Goal: Use online tool/utility: Use online tool/utility

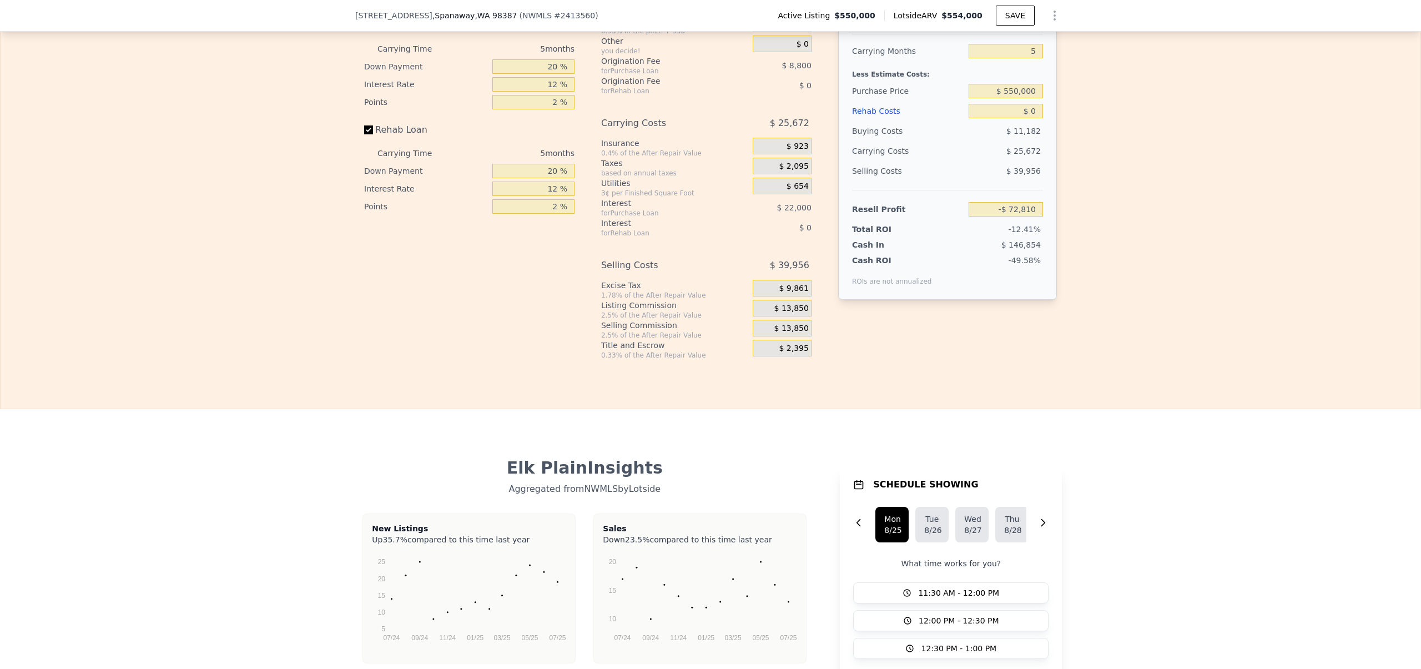
scroll to position [1595, 0]
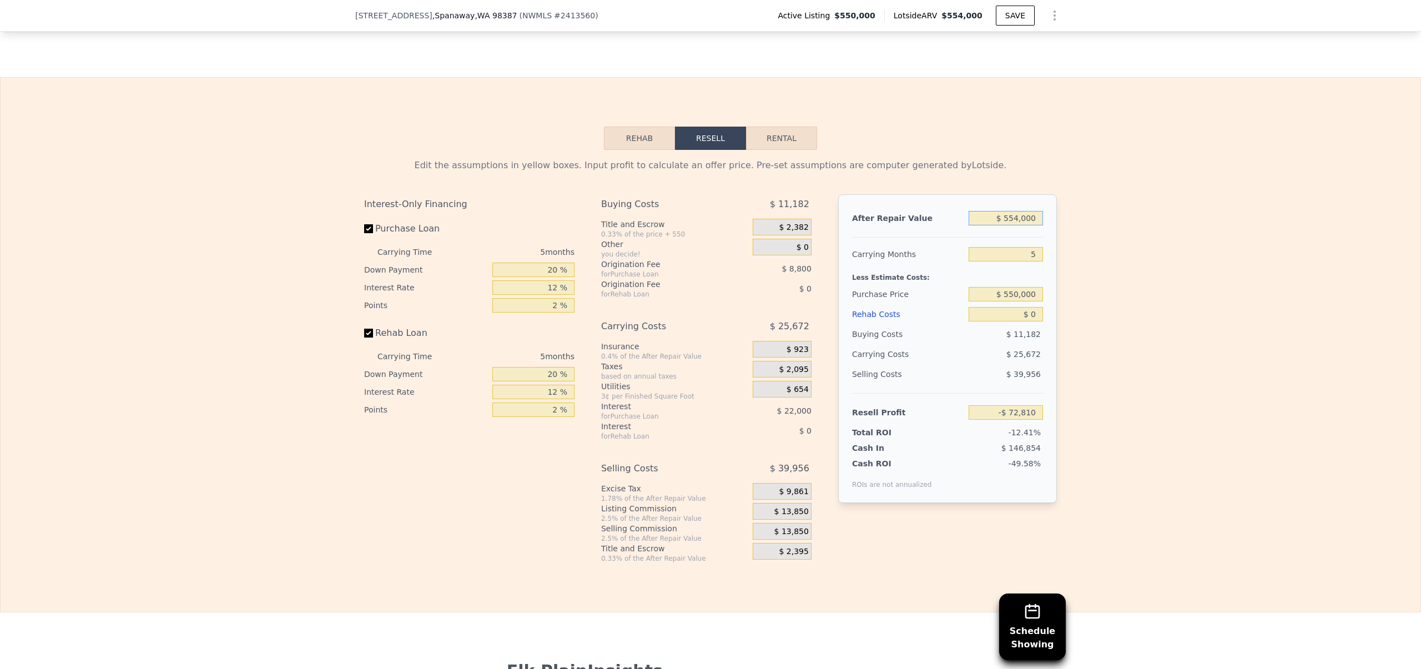
click at [1010, 225] on input "$ 554,000" at bounding box center [1006, 218] width 74 height 14
type input "$ 54,000"
type input "-$ 536,412"
type input "$ 354,000"
type input "-$ 258,251"
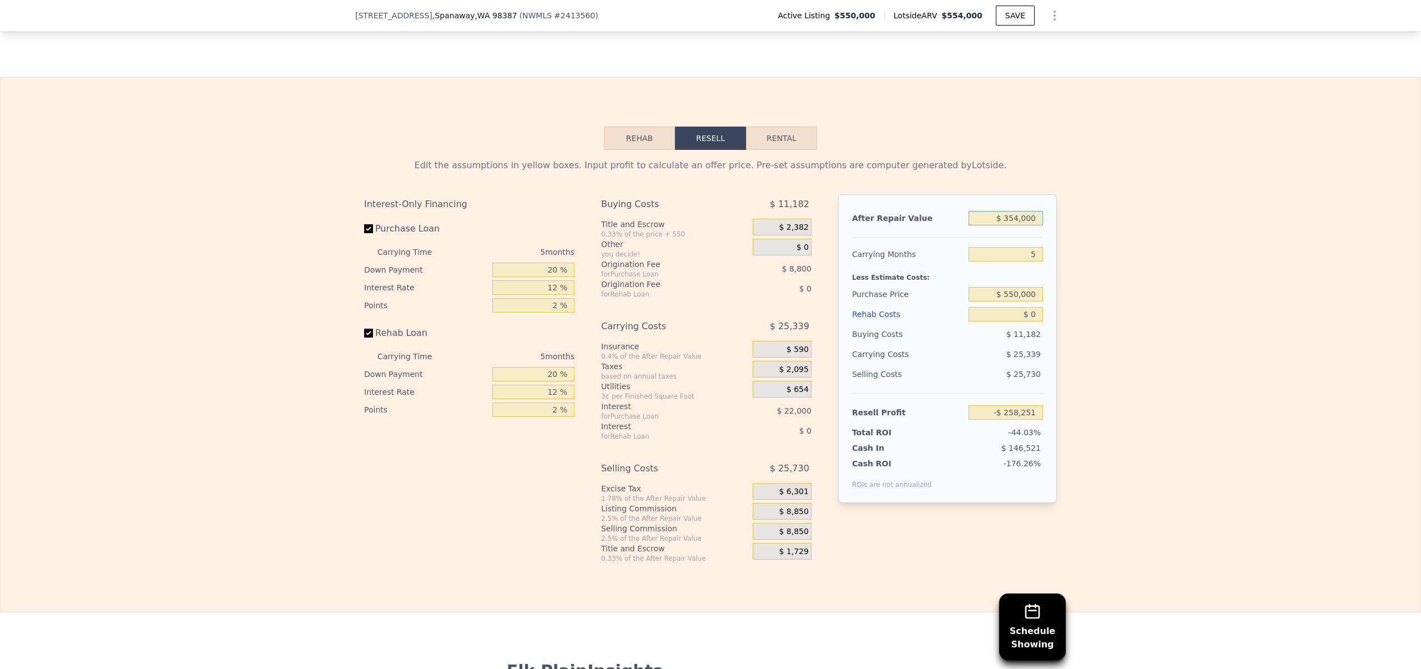
type input "$ 34,000"
type input "-$ 554,956"
type input "$ 374,000"
type input "-$ 239,706"
type input "$ 375,000"
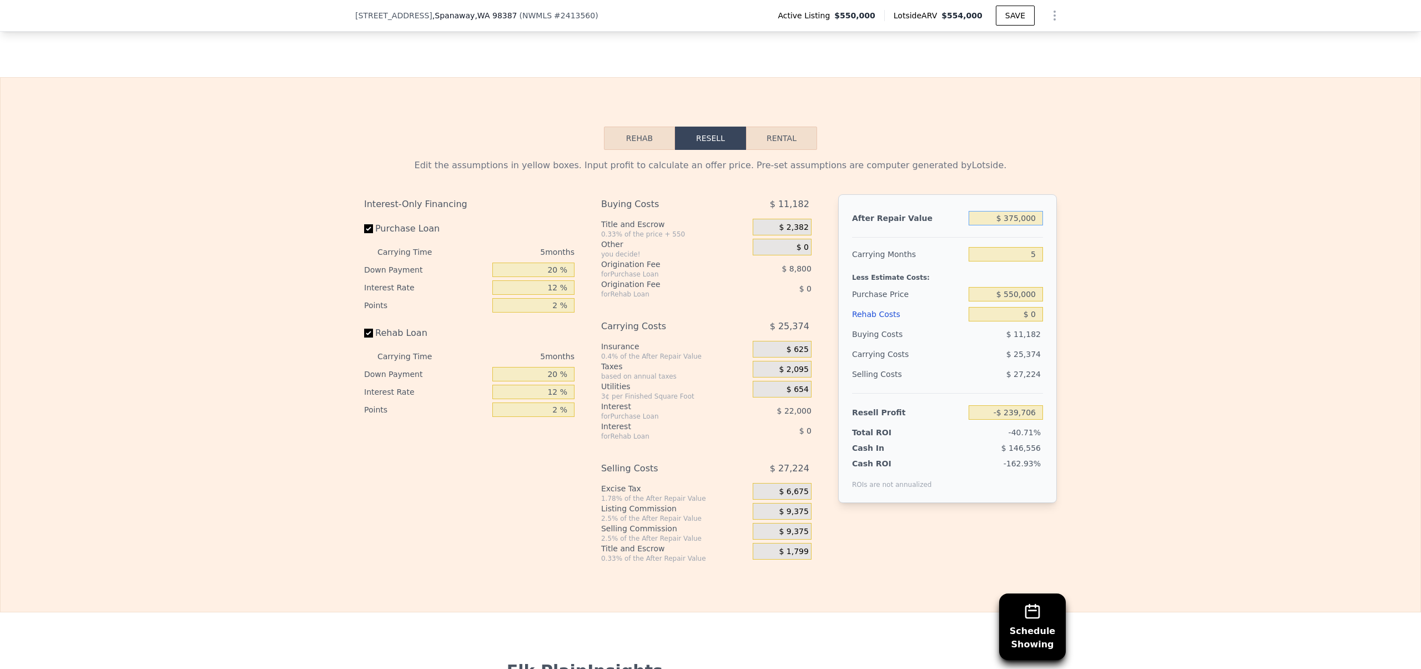
type input "-$ 238,780"
type input "$ 375,000"
click at [1008, 301] on input "$ 550,000" at bounding box center [1006, 294] width 74 height 14
click at [1029, 321] on input "$ 0" at bounding box center [1006, 314] width 74 height 14
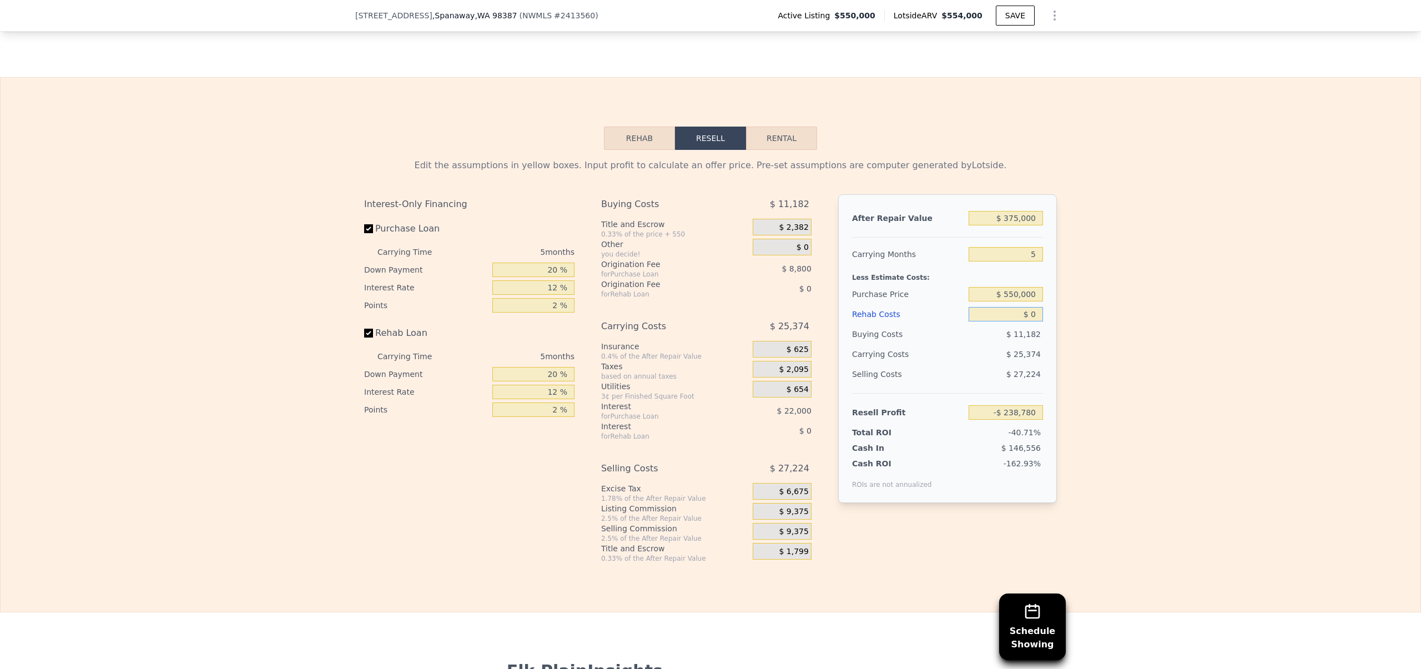
type input "$ 5"
type input "-$ 238,785"
type input "$ 50"
type input "-$ 238,831"
type input "$ 500"
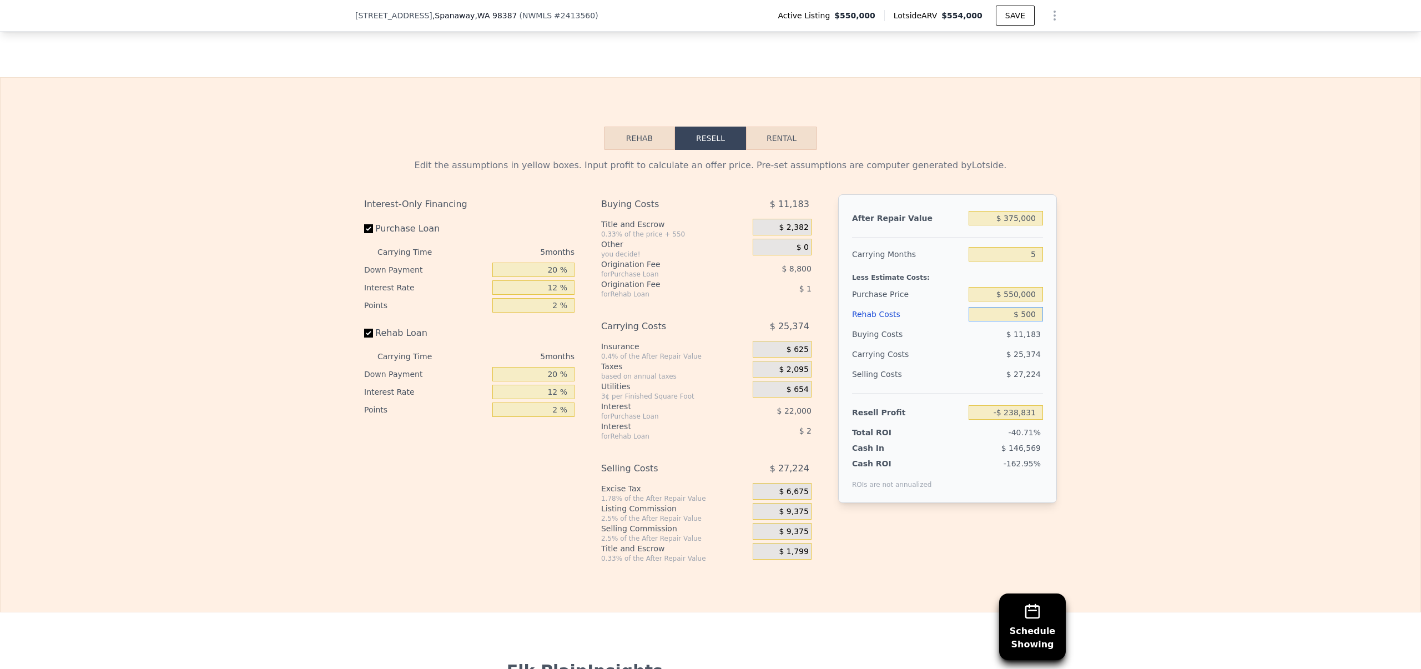
type input "-$ 239,308"
type input "$ 5,000"
type input "-$ 244,060"
type input "$ 50,000"
type input "-$ 291,580"
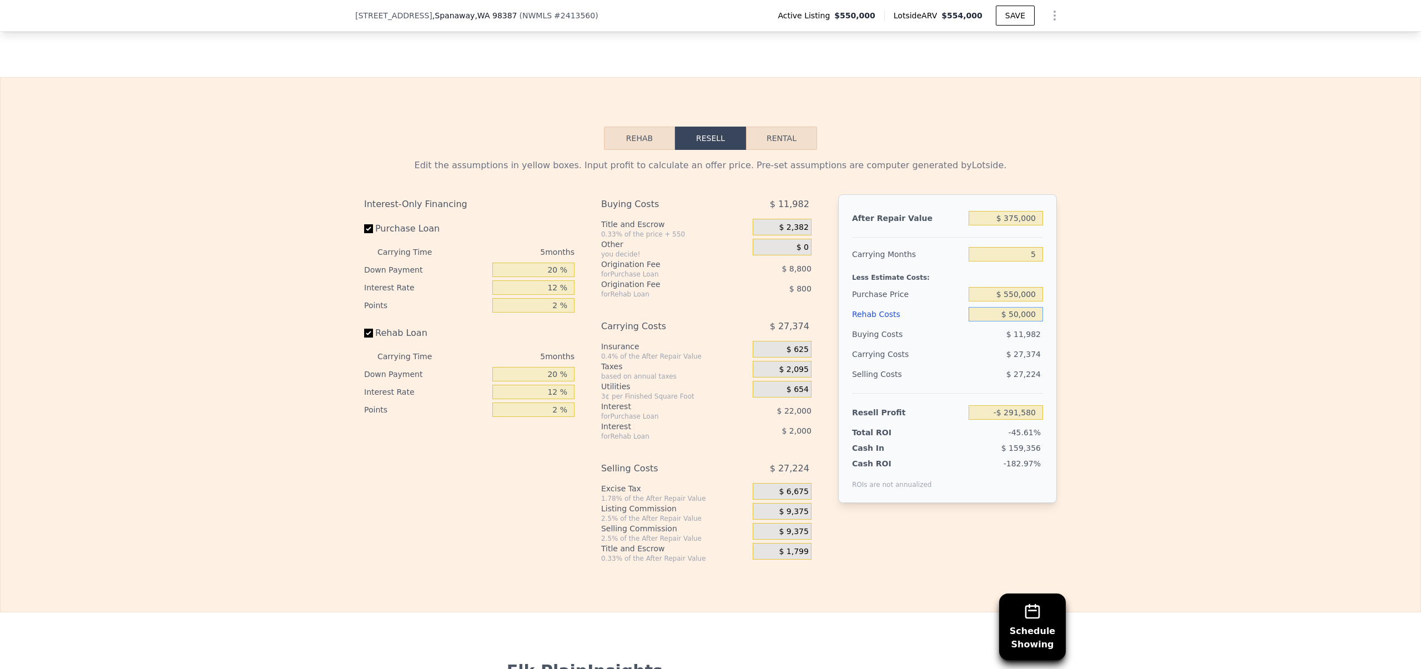
type input "$ 50,000"
click at [1059, 374] on div "Edit the assumptions in yellow boxes. Input profit to calculate an offer price.…" at bounding box center [710, 356] width 711 height 413
click at [1021, 262] on input "5" at bounding box center [1006, 254] width 74 height 14
click at [1011, 225] on input "$ 375,000" at bounding box center [1006, 218] width 74 height 14
type input "$ 55,000"
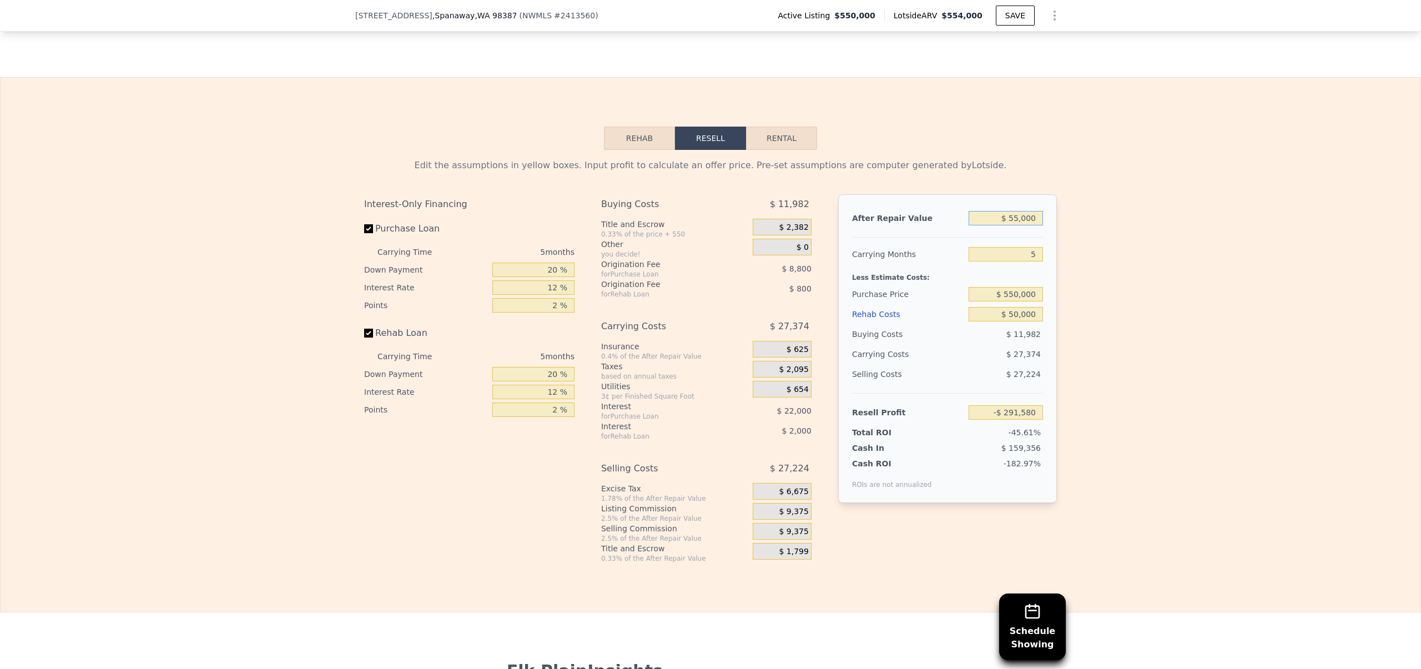
type input "-$ 588,285"
type input "$ 555,000"
type input "-$ 124,683"
click at [1015, 225] on input "$ 555,000" at bounding box center [1006, 218] width 74 height 14
type input "$ 55,000"
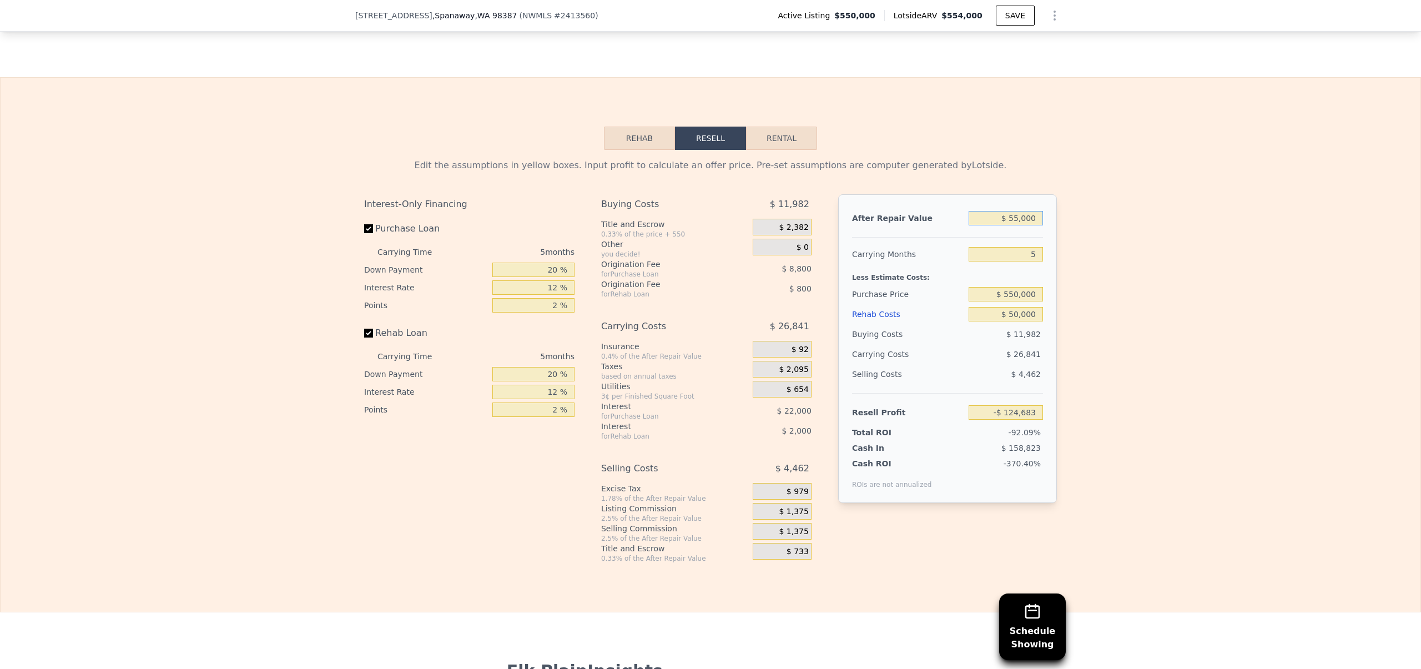
type input "-$ 588,285"
type input "$ 550,000"
type input "-$ 129,320"
type input "$ 550,000"
click at [1009, 301] on input "$ 550,000" at bounding box center [1006, 294] width 74 height 14
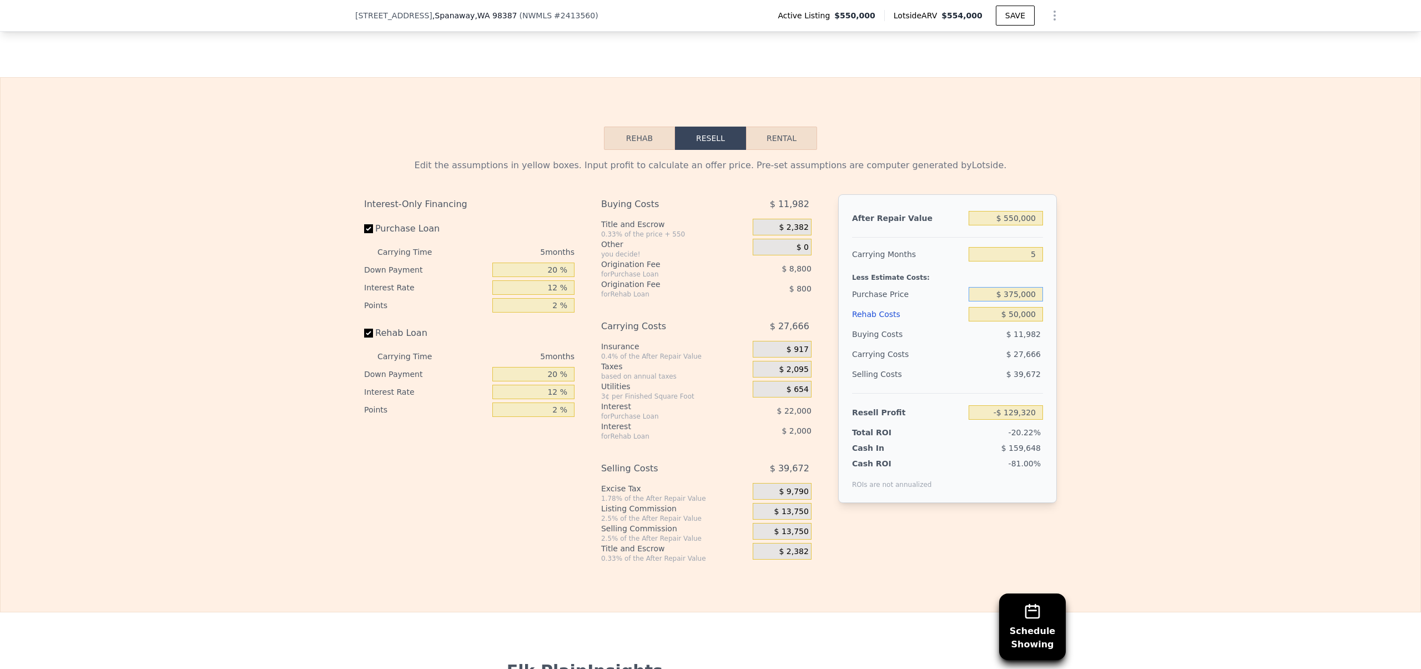
type input "$ 375,000"
click at [1112, 334] on div "Edit the assumptions in yellow boxes. Input profit to calculate an offer price.…" at bounding box center [711, 356] width 1420 height 413
type input "$ 56,063"
click at [1009, 225] on input "$ 550,000" at bounding box center [1006, 218] width 74 height 14
type input "$ 50,000"
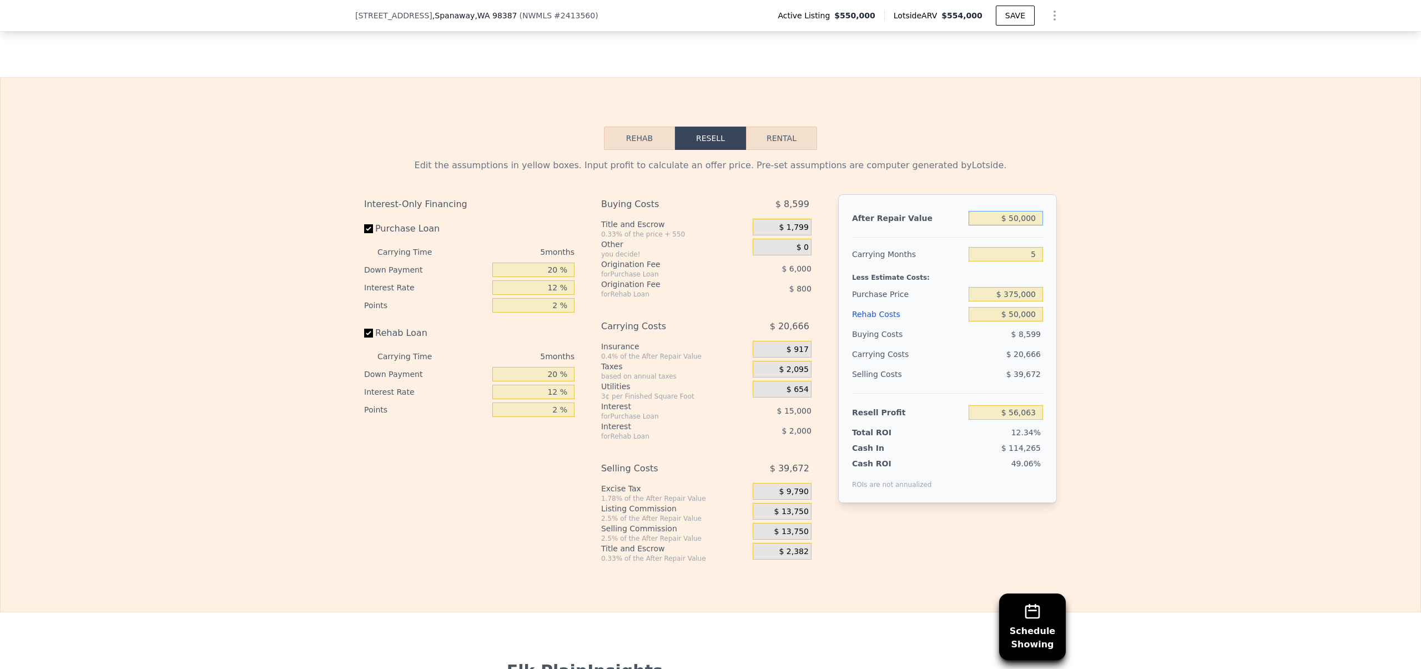
type input "-$ 407,538"
type input "$ 500,000"
type input "$ 9,704"
type input "$ 500,000"
click at [1145, 316] on div "Edit the assumptions in yellow boxes. Input profit to calculate an offer price.…" at bounding box center [711, 356] width 1420 height 413
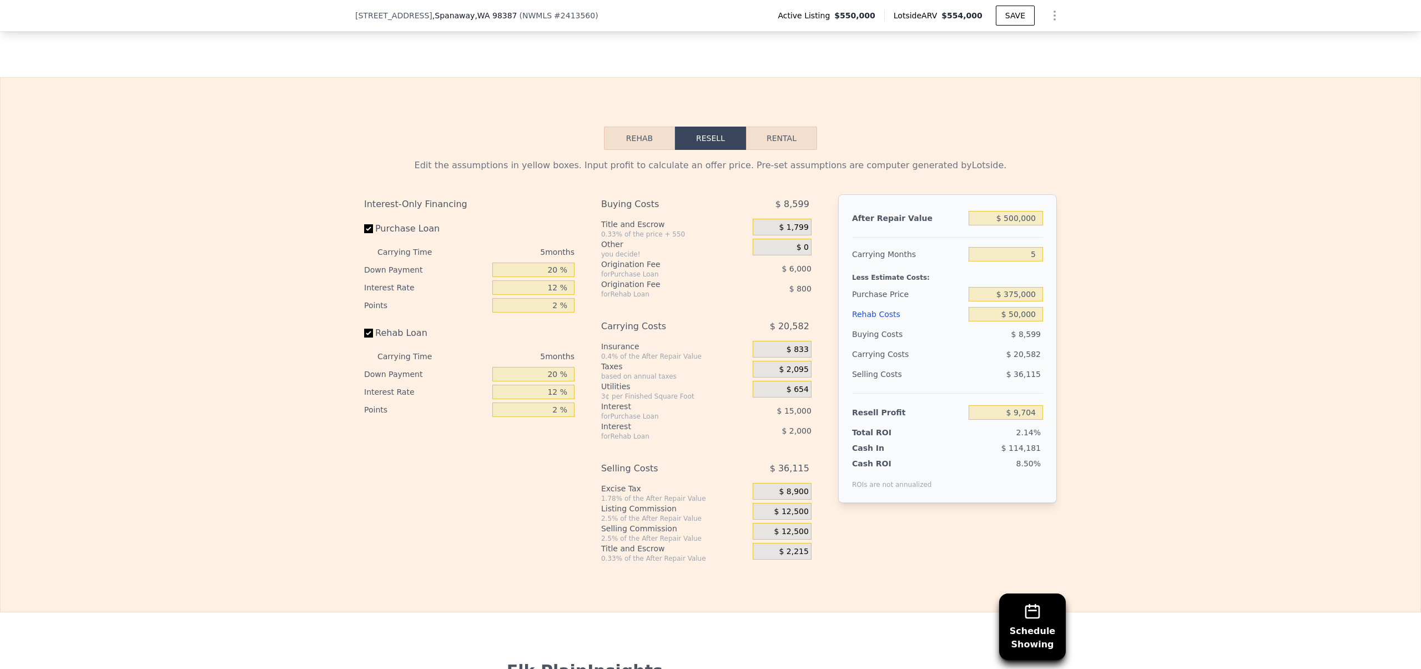
click at [1120, 350] on div "Edit the assumptions in yellow boxes. Input profit to calculate an offer price.…" at bounding box center [711, 356] width 1420 height 413
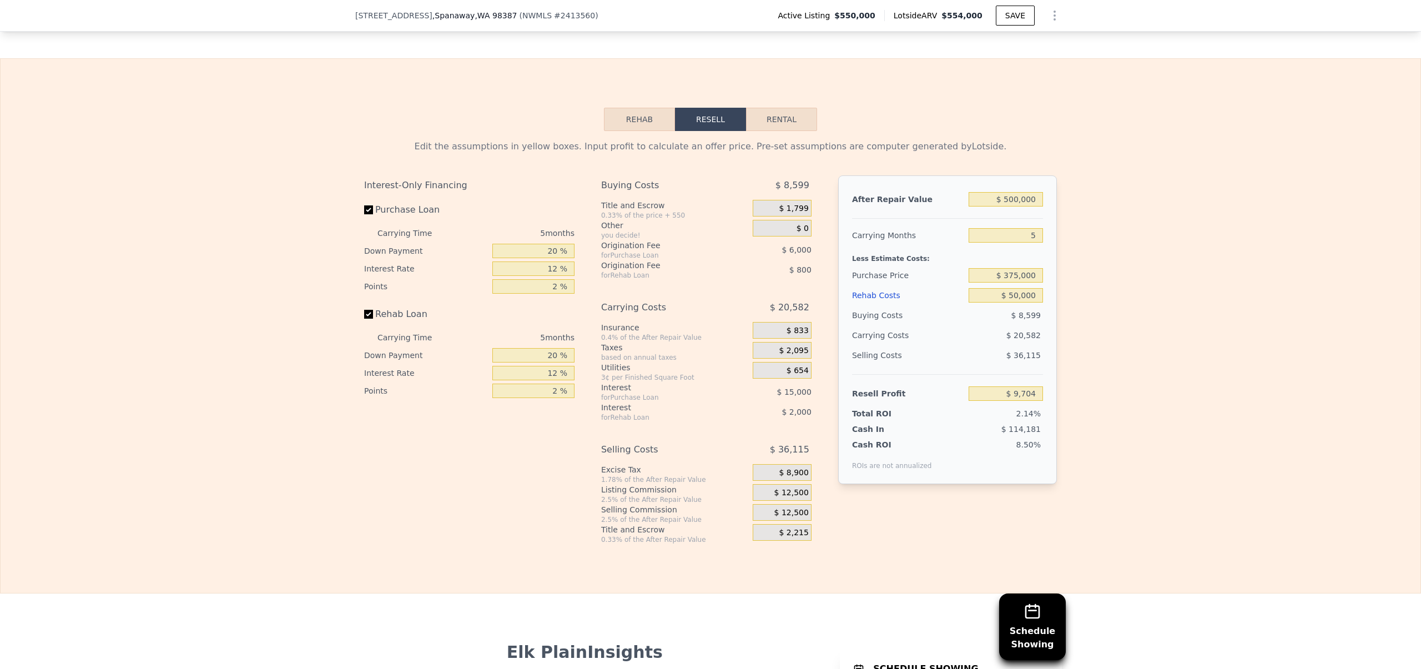
scroll to position [1611, 0]
click at [601, 497] on div "Listing Commission" at bounding box center [674, 491] width 147 height 11
click at [601, 466] on div "Selling Costs $ 36,115" at bounding box center [706, 454] width 210 height 24
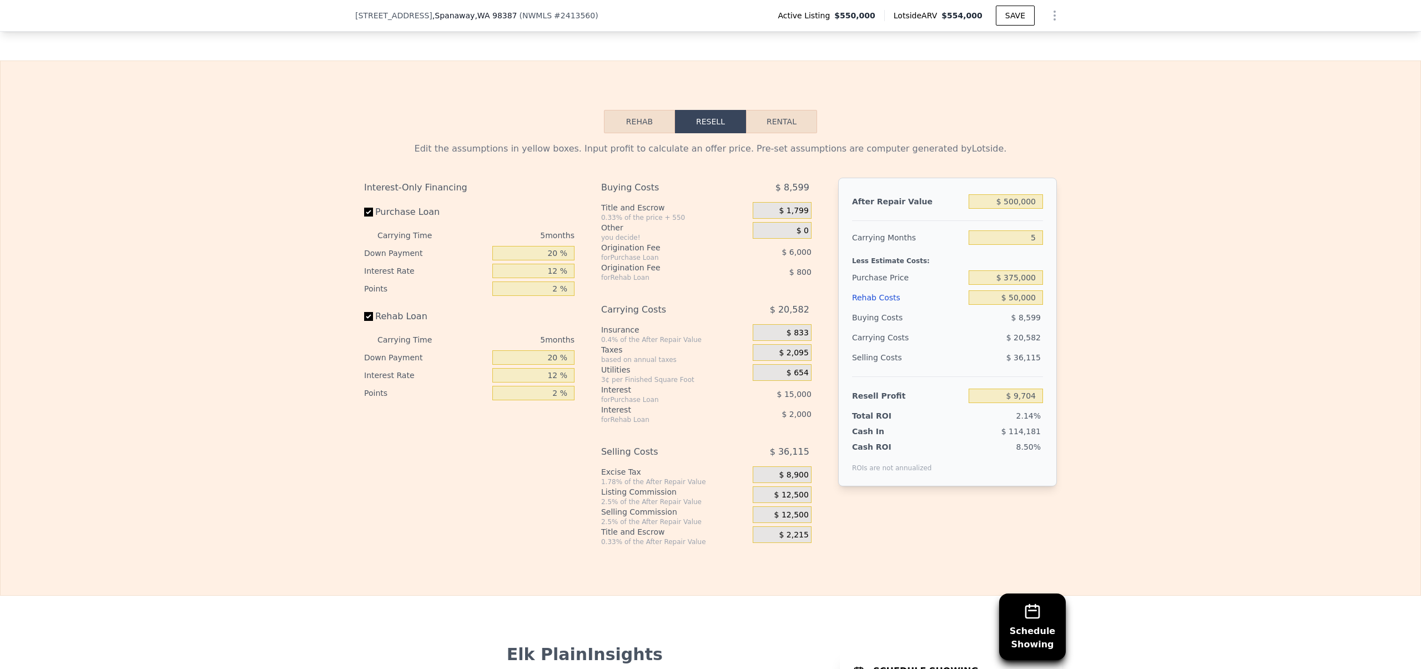
click at [601, 466] on div "Selling Costs $ 36,115" at bounding box center [706, 454] width 210 height 24
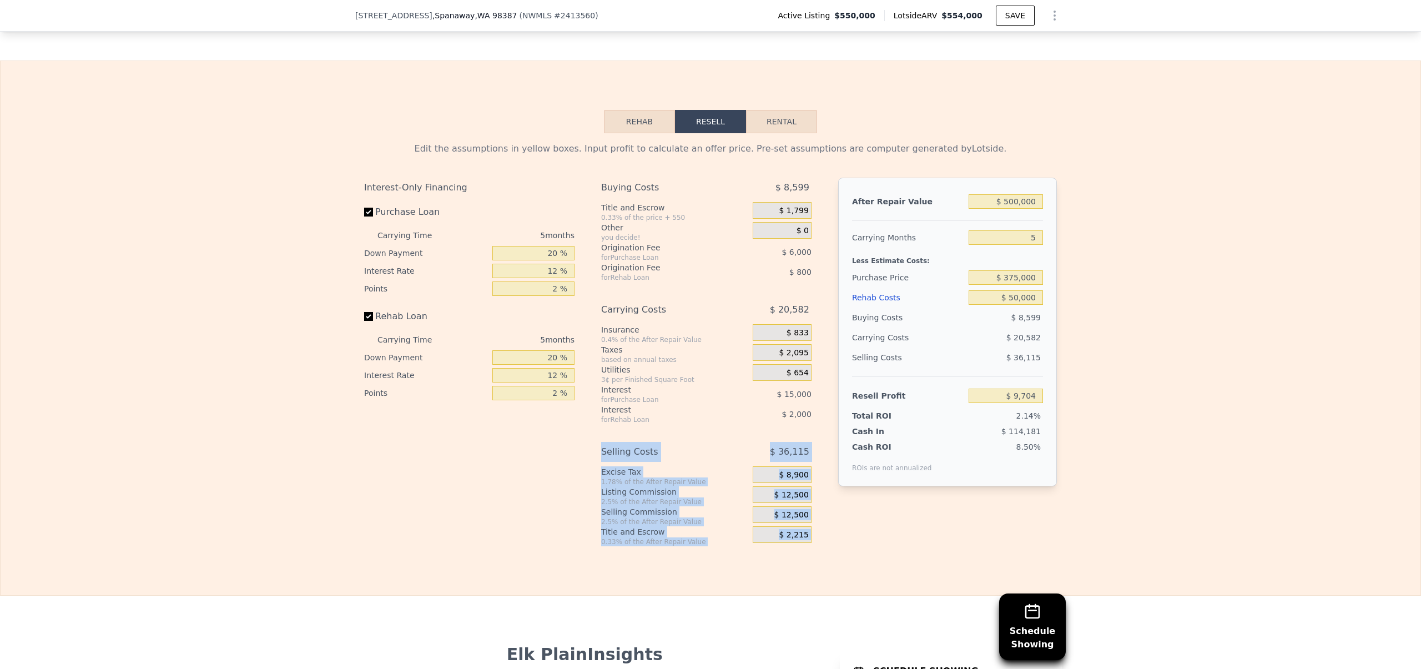
drag, startPoint x: 601, startPoint y: 480, endPoint x: 824, endPoint y: 557, distance: 236.0
click at [824, 546] on div "Interest-Only Financing Purchase Loan Carrying Time 5 months Down Payment 20 % …" at bounding box center [710, 362] width 693 height 369
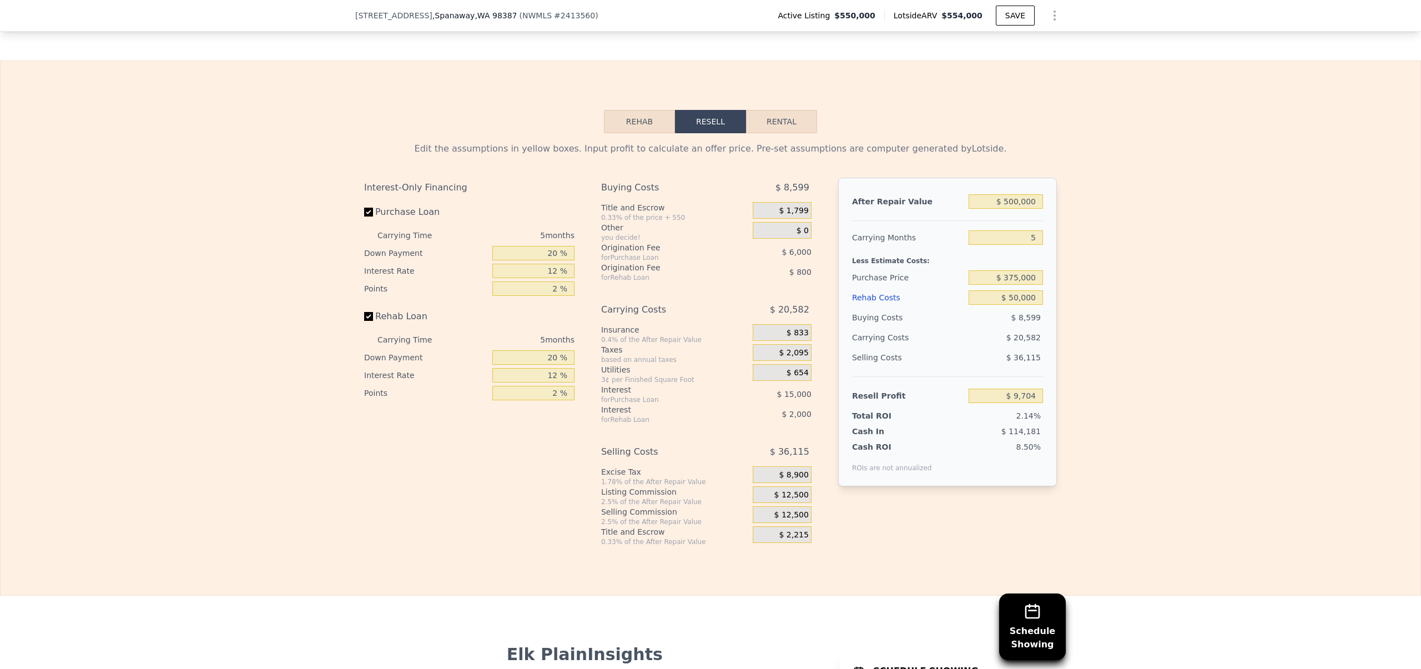
click at [836, 546] on div "Interest-Only Financing Purchase Loan Carrying Time 5 months Down Payment 20 % …" at bounding box center [710, 362] width 693 height 369
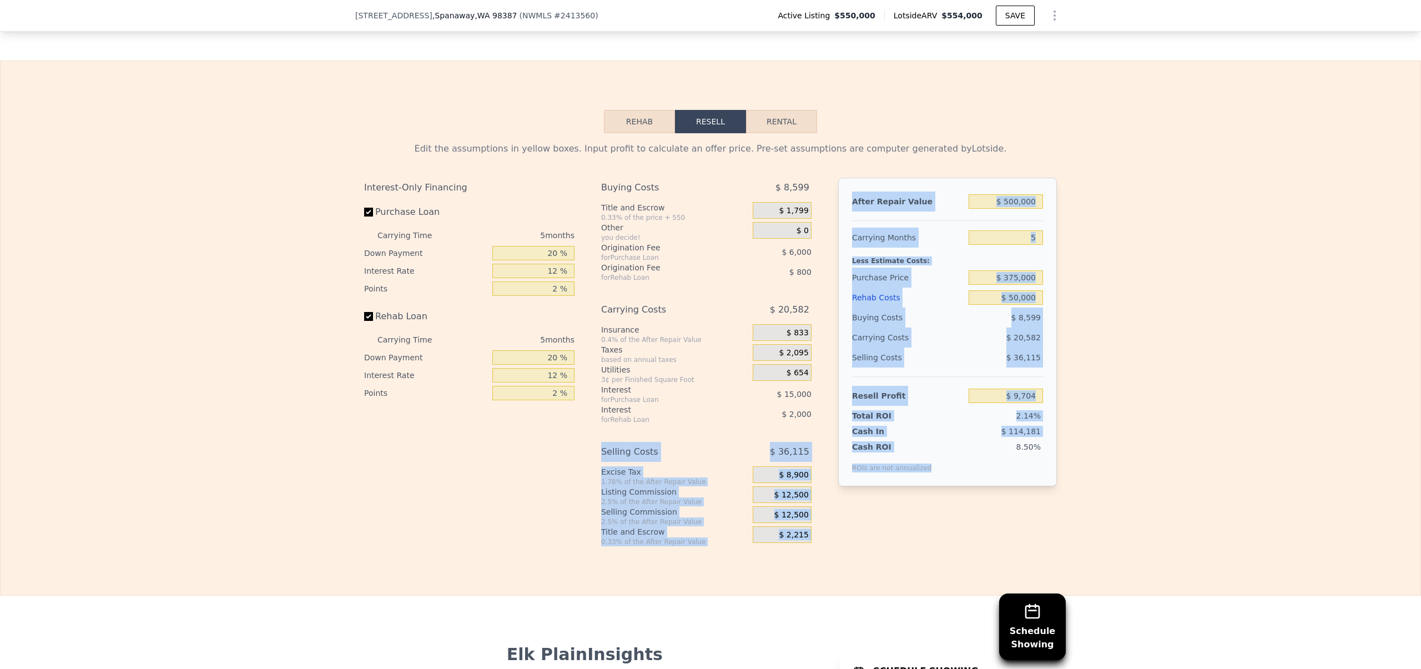
drag, startPoint x: 837, startPoint y: 555, endPoint x: 589, endPoint y: 469, distance: 263.4
click at [589, 469] on div "Interest-Only Financing Purchase Loan Carrying Time 5 months Down Payment 20 % …" at bounding box center [710, 362] width 693 height 369
click at [606, 462] on div "Selling Costs" at bounding box center [663, 452] width 124 height 20
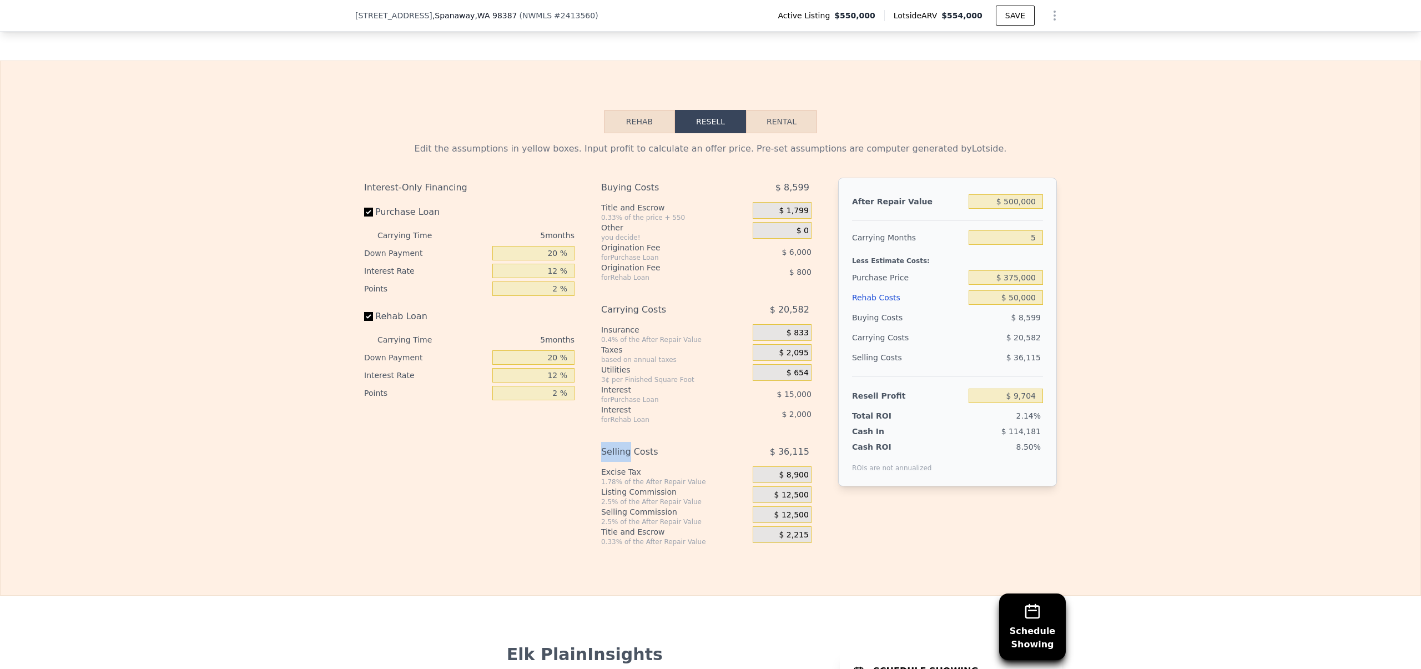
click at [606, 462] on div "Selling Costs" at bounding box center [663, 452] width 124 height 20
click at [1027, 245] on input "5" at bounding box center [1006, 237] width 74 height 14
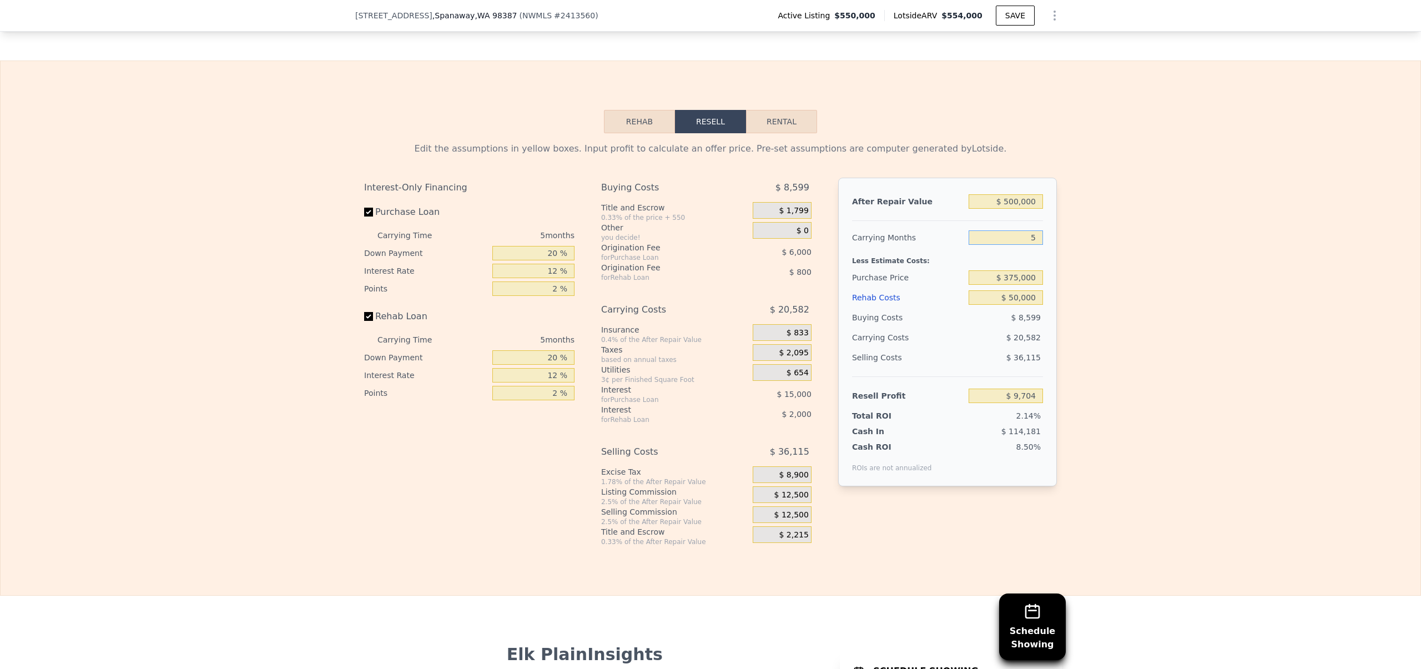
click at [1027, 245] on input "5" at bounding box center [1006, 237] width 74 height 14
type input "8"
type input "-$ 2,646"
type input "8"
click at [1063, 298] on div "Edit the assumptions in yellow boxes. Input profit to calculate an offer price.…" at bounding box center [711, 339] width 1420 height 413
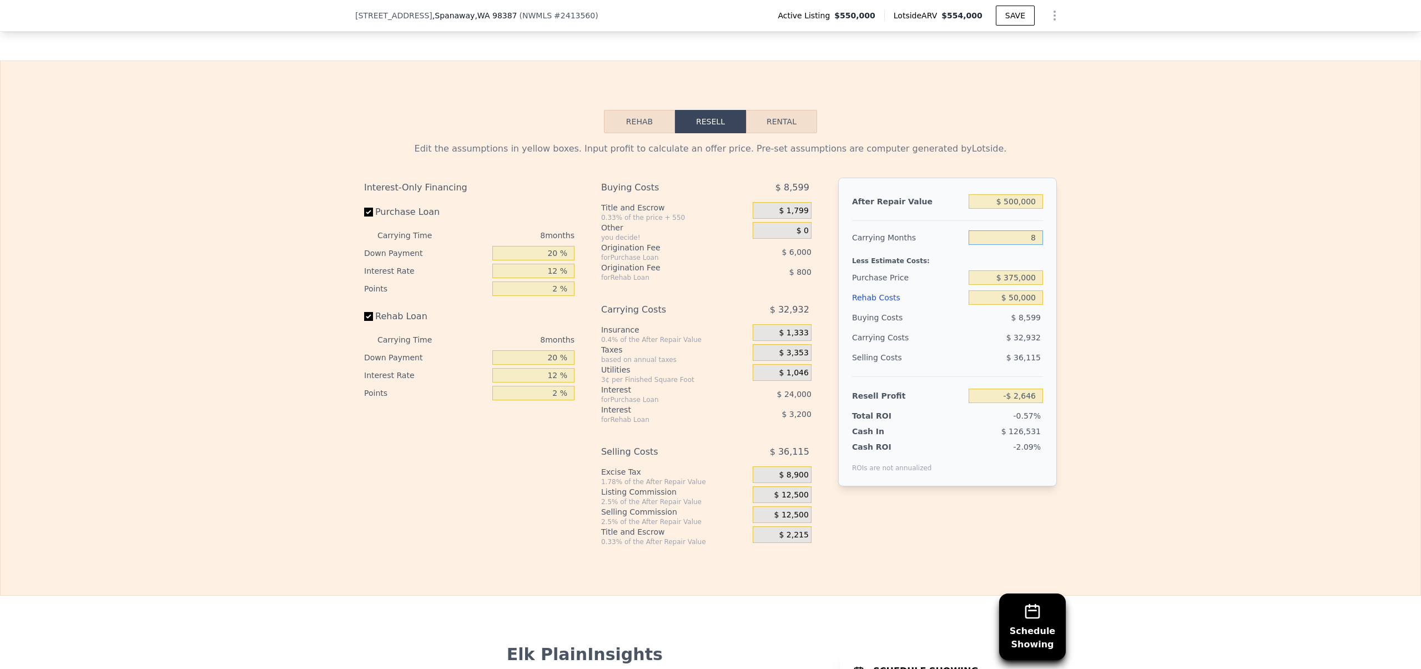
click at [1026, 245] on input "8" at bounding box center [1006, 237] width 74 height 14
click at [1058, 262] on div "Edit the assumptions in yellow boxes. Input profit to calculate an offer price.…" at bounding box center [710, 339] width 711 height 413
